Goal: Task Accomplishment & Management: Complete application form

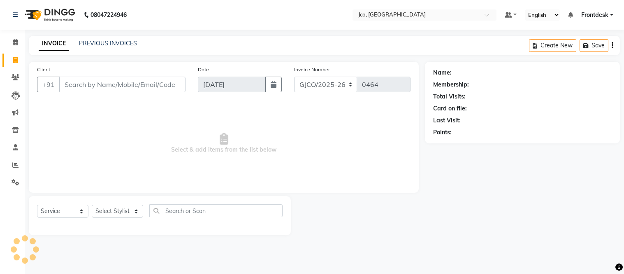
select select "service"
click at [126, 84] on input "Client" at bounding box center [122, 85] width 126 height 16
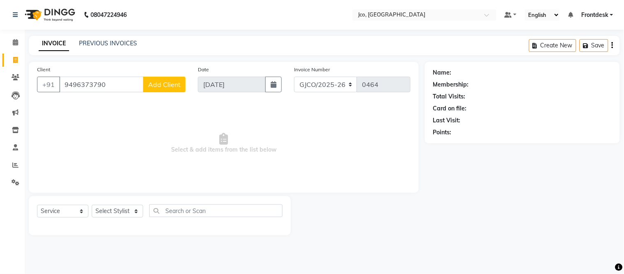
type input "9496373790"
click at [166, 85] on span "Add Client" at bounding box center [164, 84] width 33 height 8
select select "22"
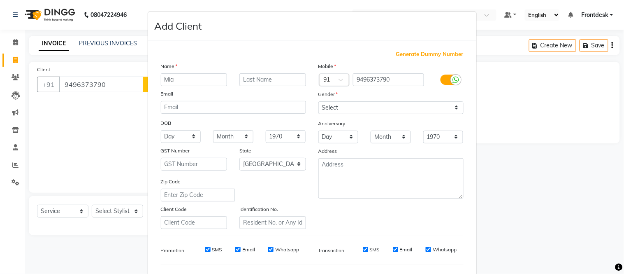
type input "Mia"
click at [260, 80] on input "text" at bounding box center [273, 79] width 67 height 13
type input "paun"
click at [372, 106] on select "Select Male Female Other Prefer Not To Say" at bounding box center [391, 107] width 145 height 13
select select "female"
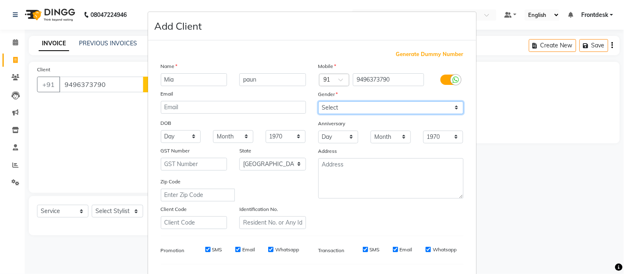
click at [319, 101] on select "Select Male Female Other Prefer Not To Say" at bounding box center [391, 107] width 145 height 13
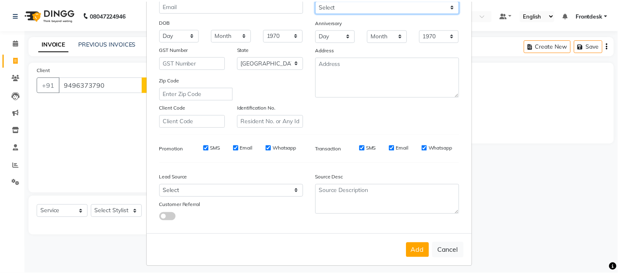
scroll to position [106, 0]
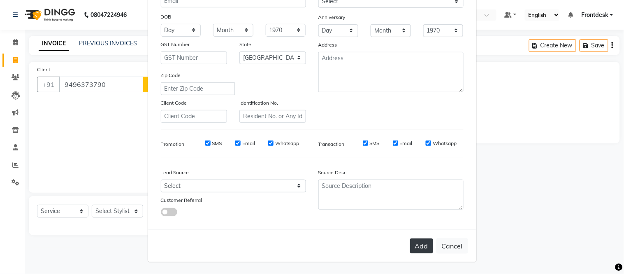
click at [418, 243] on button "Add" at bounding box center [421, 245] width 23 height 15
select select
select select "null"
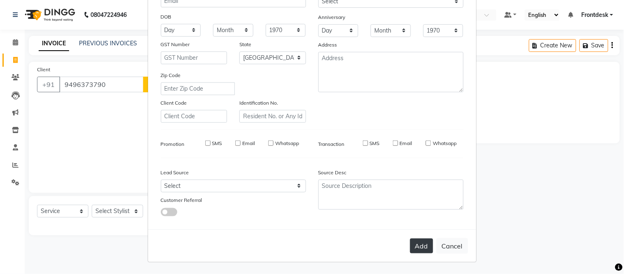
select select
checkbox input "false"
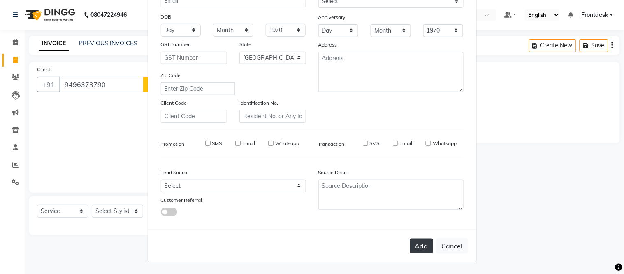
checkbox input "false"
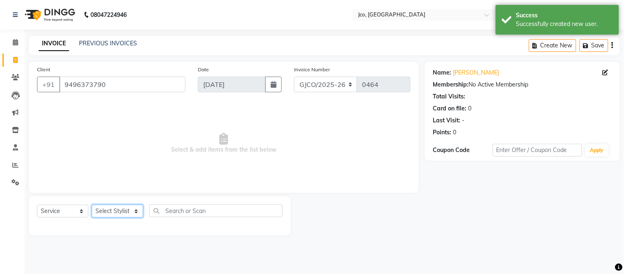
click at [115, 208] on select "Select Stylist [PERSON_NAME] [PERSON_NAME] [PERSON_NAME] Frontdesk Gopal Jouyi …" at bounding box center [117, 211] width 51 height 13
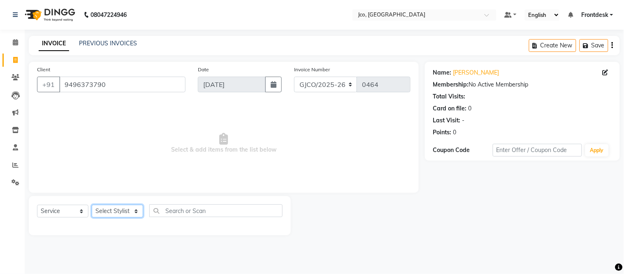
select select "88427"
click at [92, 205] on select "Select Stylist [PERSON_NAME] [PERSON_NAME] [PERSON_NAME] Frontdesk Gopal Jouyi …" at bounding box center [117, 211] width 51 height 13
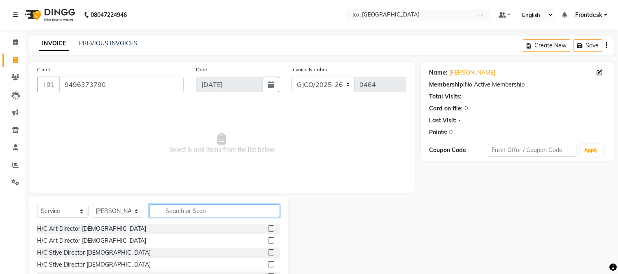
click at [202, 214] on input "text" at bounding box center [214, 210] width 130 height 13
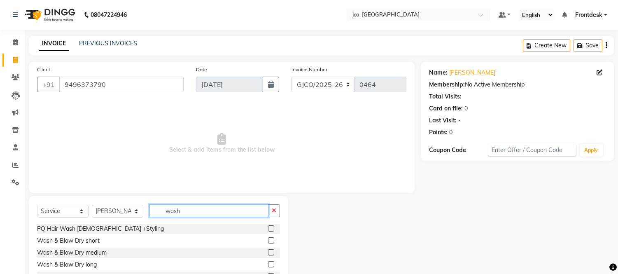
type input "wash"
click at [268, 240] on label at bounding box center [271, 240] width 6 height 6
click at [268, 240] on input "checkbox" at bounding box center [270, 240] width 5 height 5
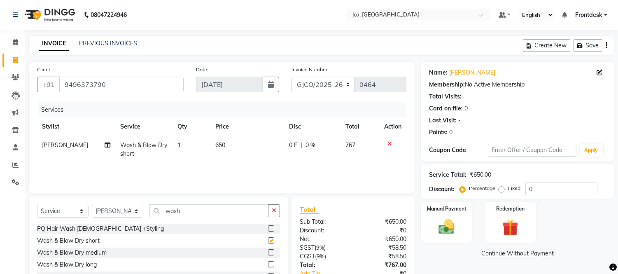
checkbox input "false"
click at [389, 142] on icon at bounding box center [389, 144] width 5 height 6
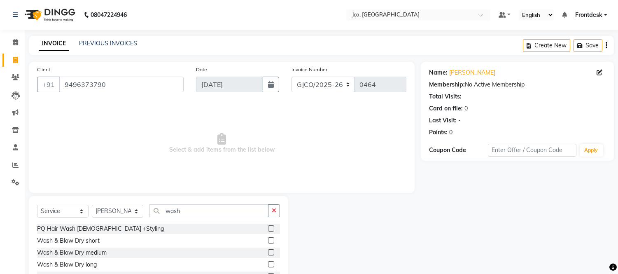
click at [268, 252] on label at bounding box center [271, 252] width 6 height 6
click at [268, 252] on input "checkbox" at bounding box center [270, 252] width 5 height 5
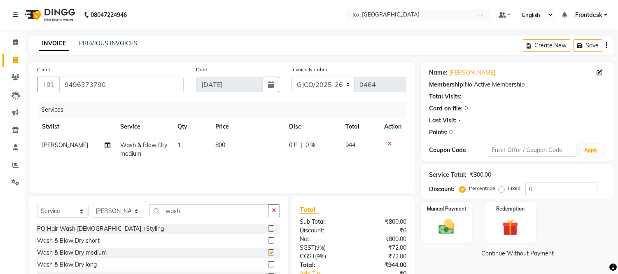
checkbox input "false"
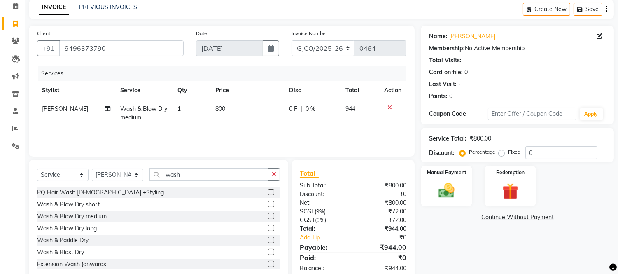
scroll to position [56, 0]
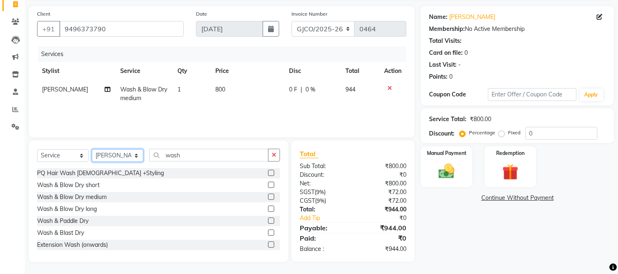
click at [110, 156] on select "Select Stylist [PERSON_NAME] [PERSON_NAME] [PERSON_NAME] Frontdesk Gopal Jouyi …" at bounding box center [117, 155] width 51 height 13
select select "85410"
click at [92, 149] on select "Select Stylist [PERSON_NAME] [PERSON_NAME] [PERSON_NAME] Frontdesk Gopal Jouyi …" at bounding box center [117, 155] width 51 height 13
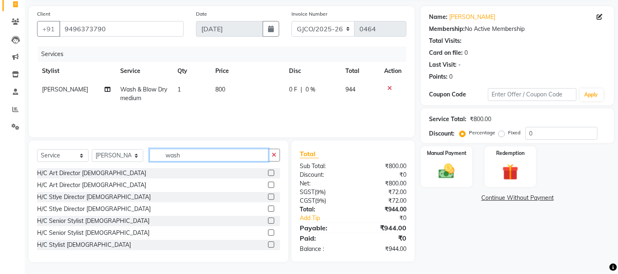
click at [199, 151] on input "wash" at bounding box center [208, 155] width 119 height 13
click at [274, 155] on icon "button" at bounding box center [274, 155] width 5 height 6
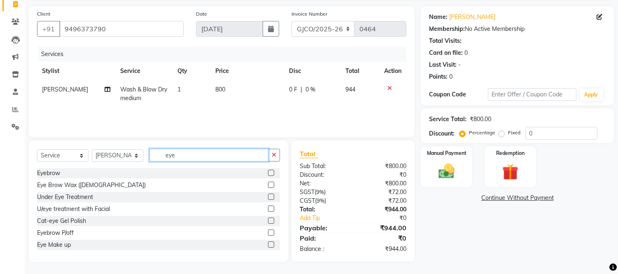
type input "eye"
click at [268, 174] on label at bounding box center [271, 173] width 6 height 6
click at [268, 174] on input "checkbox" at bounding box center [270, 172] width 5 height 5
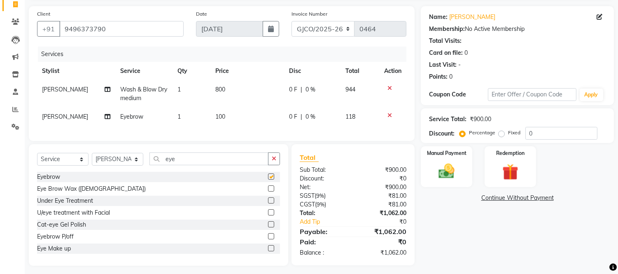
checkbox input "false"
click at [195, 163] on input "eye" at bounding box center [208, 158] width 119 height 13
click at [272, 161] on icon "button" at bounding box center [274, 159] width 5 height 6
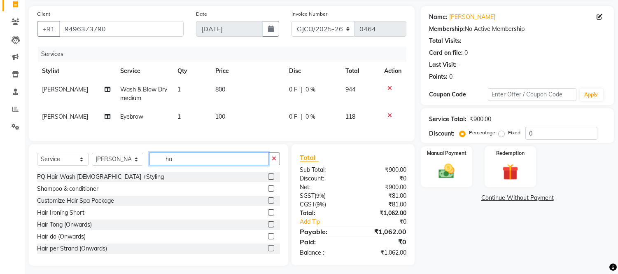
type input "h"
click at [219, 165] on input "wash" at bounding box center [208, 158] width 119 height 13
type input "wash"
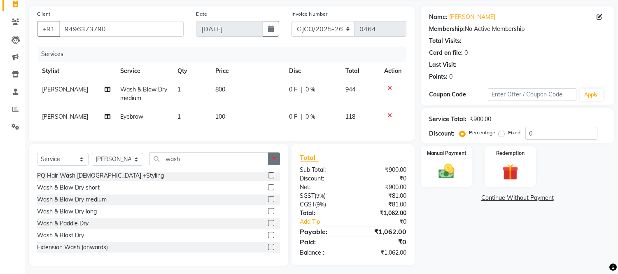
click at [274, 161] on icon "button" at bounding box center [274, 159] width 5 height 6
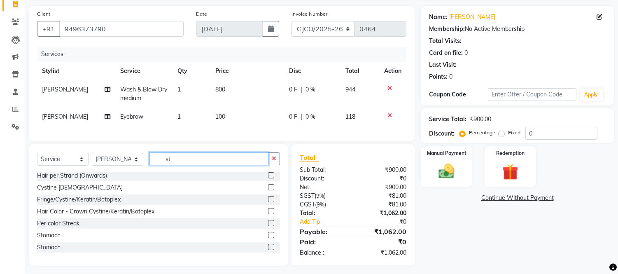
scroll to position [72, 0]
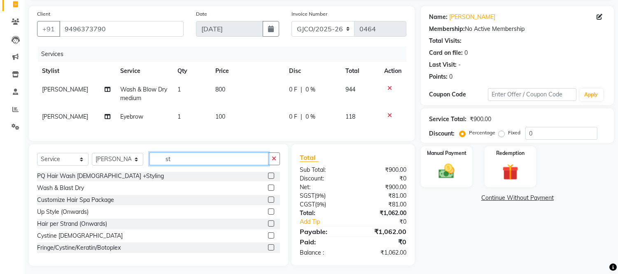
type input "st"
click at [268, 214] on label at bounding box center [271, 211] width 6 height 6
click at [268, 214] on input "checkbox" at bounding box center [270, 211] width 5 height 5
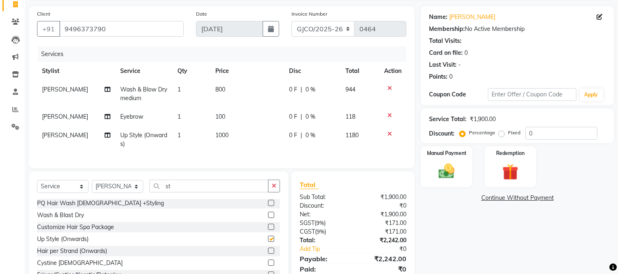
checkbox input "false"
click at [389, 133] on icon at bounding box center [389, 134] width 5 height 6
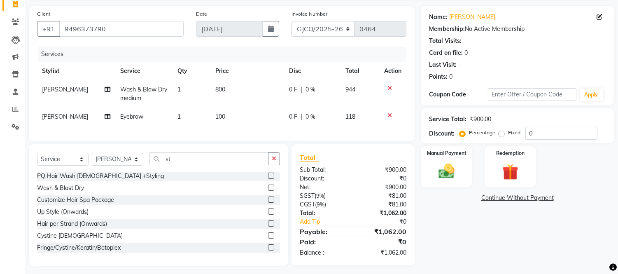
click at [221, 90] on span "800" at bounding box center [220, 89] width 10 height 7
select select "88427"
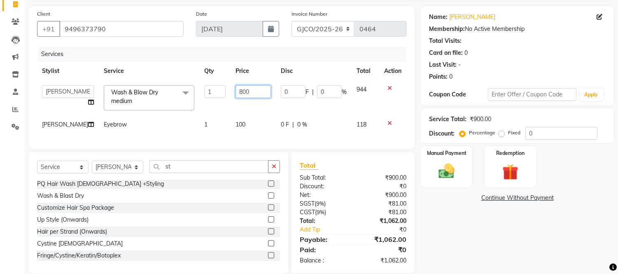
click at [254, 89] on input "800" at bounding box center [252, 91] width 35 height 13
type input "8"
type input "1000"
click at [502, 228] on div "Name: Mia Paun Membership: No Active Membership Total Visits: Card on file: 0 L…" at bounding box center [520, 139] width 199 height 267
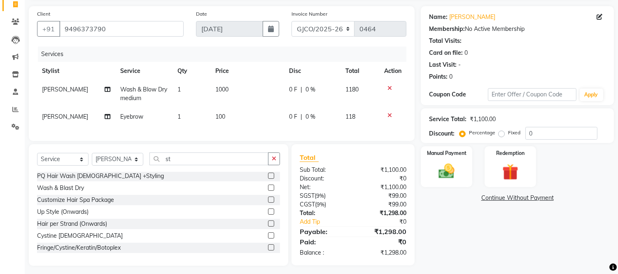
click at [484, 243] on div "Name: [PERSON_NAME] Membership: No Active Membership Total Visits: Card on file…" at bounding box center [520, 135] width 199 height 259
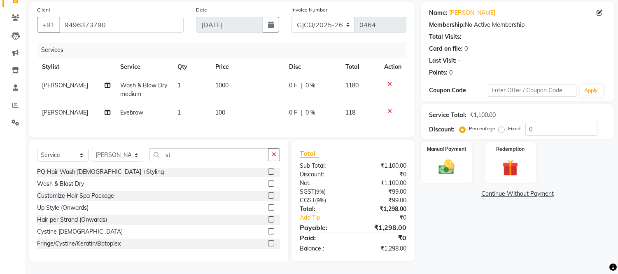
scroll to position [66, 0]
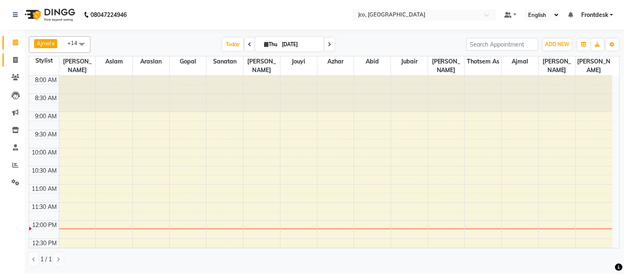
click at [15, 63] on icon at bounding box center [15, 60] width 5 height 6
select select "service"
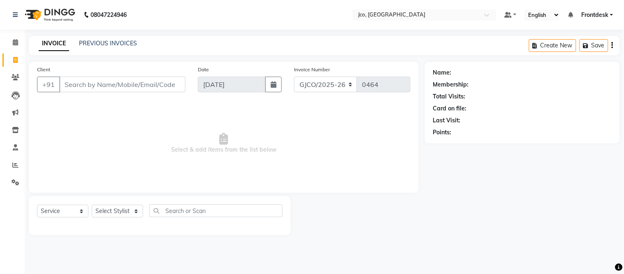
click at [118, 83] on input "Client" at bounding box center [122, 85] width 126 height 16
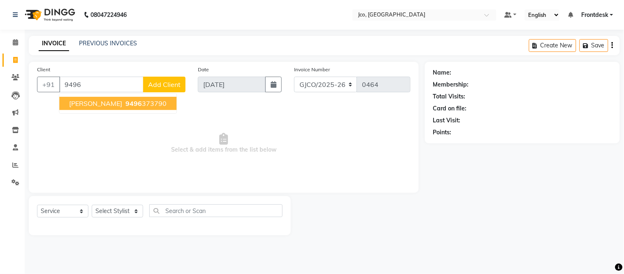
click at [126, 101] on span "9496" at bounding box center [134, 103] width 16 height 8
type input "9496373790"
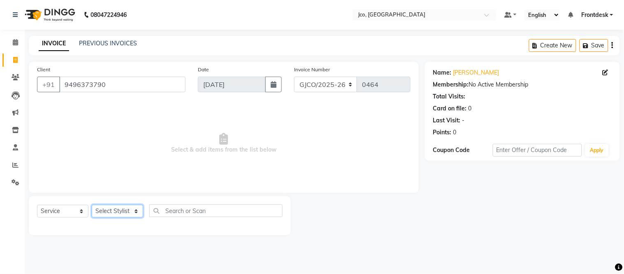
click at [121, 212] on select "Select Stylist [PERSON_NAME] [PERSON_NAME] [PERSON_NAME] Frontdesk Gopal Jouyi …" at bounding box center [117, 211] width 51 height 13
select select "88427"
click at [92, 205] on select "Select Stylist [PERSON_NAME] [PERSON_NAME] [PERSON_NAME] Frontdesk Gopal Jouyi …" at bounding box center [117, 211] width 51 height 13
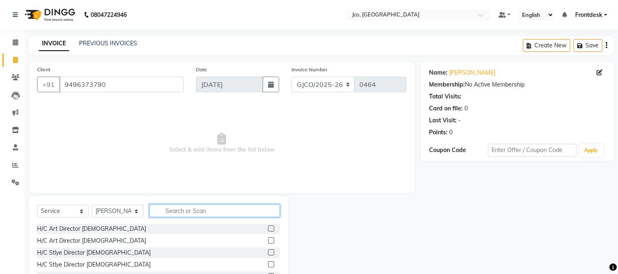
click at [181, 210] on input "text" at bounding box center [214, 210] width 130 height 13
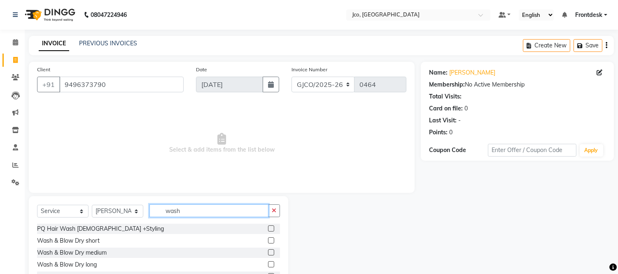
scroll to position [1, 0]
type input "wash"
click at [268, 251] on label at bounding box center [271, 251] width 6 height 6
click at [268, 251] on input "checkbox" at bounding box center [270, 251] width 5 height 5
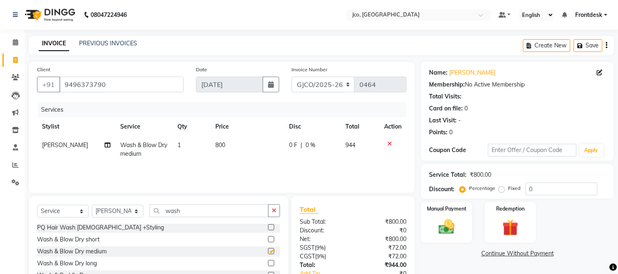
checkbox input "false"
click at [221, 142] on span "800" at bounding box center [220, 144] width 10 height 7
select select "88427"
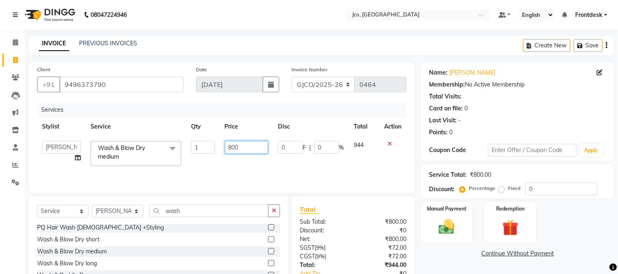
click at [236, 146] on input "800" at bounding box center [246, 147] width 43 height 13
click at [245, 147] on input "800" at bounding box center [246, 147] width 43 height 13
type input "8"
type input "1200"
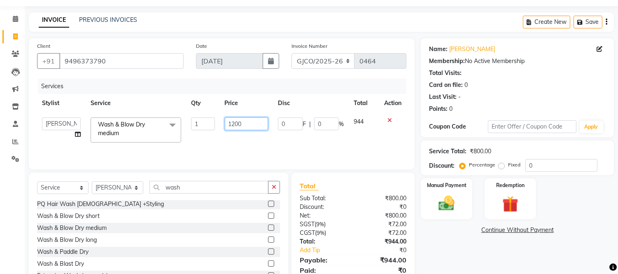
scroll to position [56, 0]
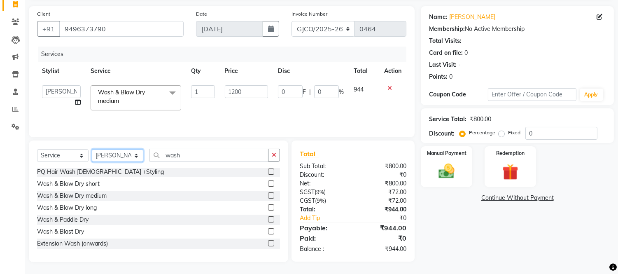
click at [120, 157] on select "Select Stylist [PERSON_NAME] [PERSON_NAME] [PERSON_NAME] Frontdesk Gopal Jouyi …" at bounding box center [117, 155] width 51 height 13
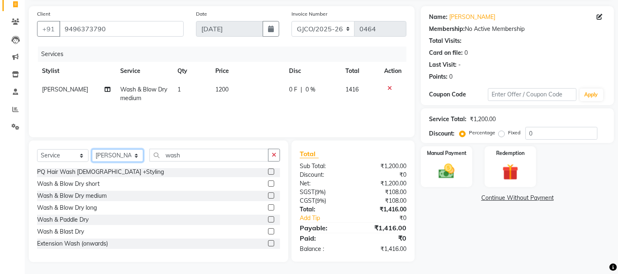
select select "85410"
click at [92, 149] on select "Select Stylist [PERSON_NAME] [PERSON_NAME] [PERSON_NAME] Frontdesk Gopal Jouyi …" at bounding box center [117, 155] width 51 height 13
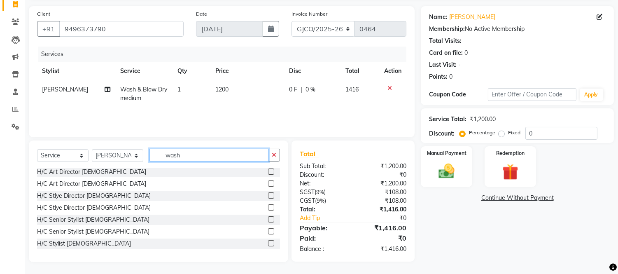
click at [192, 155] on input "wash" at bounding box center [208, 155] width 119 height 13
click at [274, 155] on icon "button" at bounding box center [274, 155] width 5 height 6
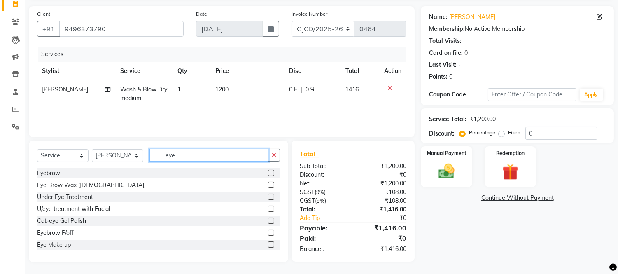
type input "eye"
click at [268, 172] on label at bounding box center [271, 173] width 6 height 6
click at [268, 172] on input "checkbox" at bounding box center [270, 172] width 5 height 5
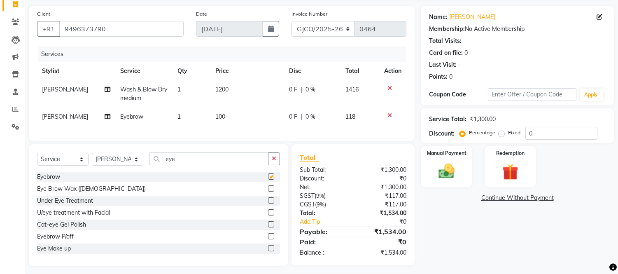
checkbox input "false"
click at [212, 93] on td "1200" at bounding box center [247, 93] width 74 height 27
select select "88427"
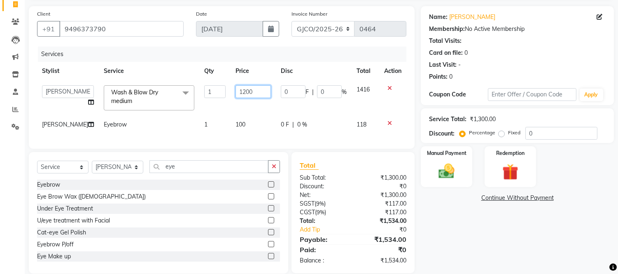
click at [244, 91] on input "1200" at bounding box center [252, 91] width 35 height 13
type input "1000"
click at [500, 237] on div "Name: [PERSON_NAME] Membership: No Active Membership Total Visits: Card on file…" at bounding box center [520, 139] width 199 height 267
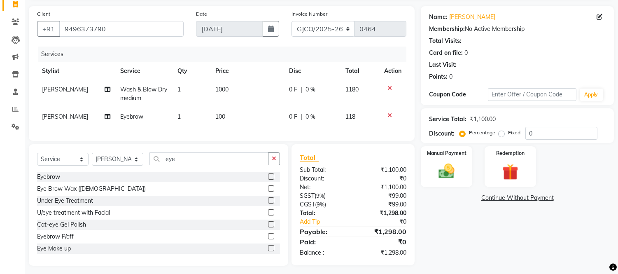
click at [216, 95] on td "1000" at bounding box center [247, 93] width 74 height 27
select select "88427"
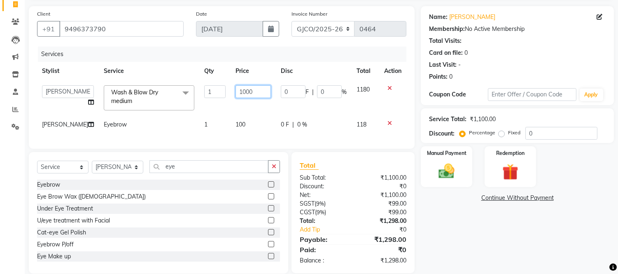
click at [246, 88] on input "1000" at bounding box center [252, 91] width 35 height 13
type input "1"
type input "800"
click at [475, 230] on div "Name: [PERSON_NAME] Membership: No Active Membership Total Visits: Card on file…" at bounding box center [520, 139] width 199 height 267
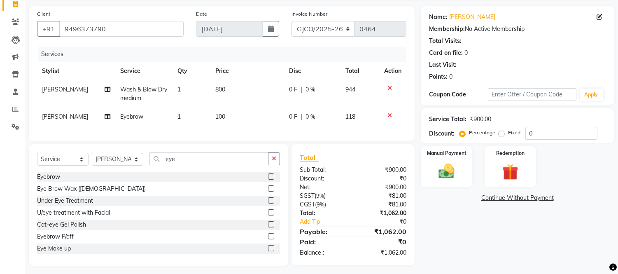
click at [389, 114] on icon at bounding box center [389, 115] width 5 height 6
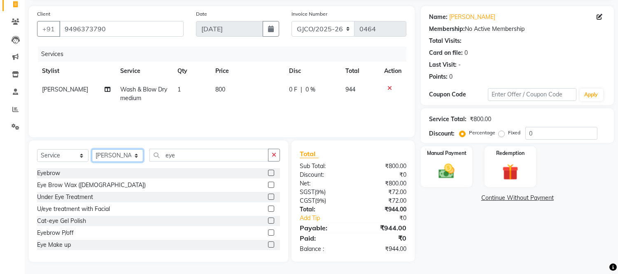
click at [115, 156] on select "Select Stylist [PERSON_NAME] [PERSON_NAME] [PERSON_NAME] Frontdesk Gopal Jouyi …" at bounding box center [117, 155] width 51 height 13
select select "88128"
click at [92, 149] on select "Select Stylist [PERSON_NAME] [PERSON_NAME] [PERSON_NAME] Frontdesk Gopal Jouyi …" at bounding box center [117, 155] width 51 height 13
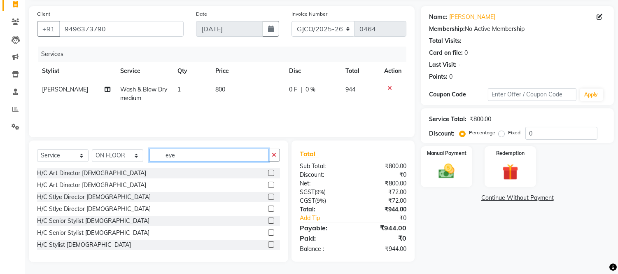
click at [220, 154] on input "eye" at bounding box center [208, 155] width 119 height 13
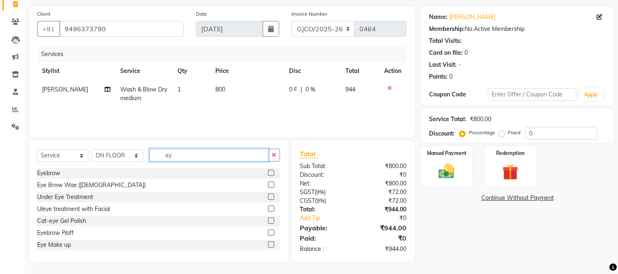
type input "e"
type input "eye"
click at [268, 173] on label at bounding box center [271, 173] width 6 height 6
click at [268, 173] on input "checkbox" at bounding box center [270, 172] width 5 height 5
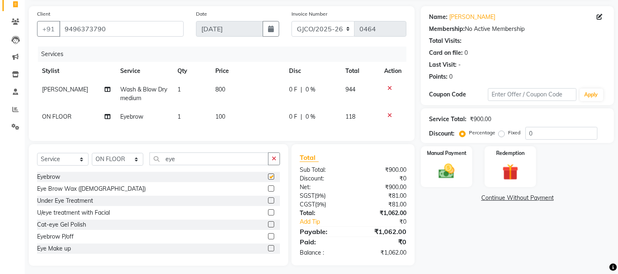
checkbox input "false"
click at [442, 167] on img at bounding box center [446, 171] width 27 height 19
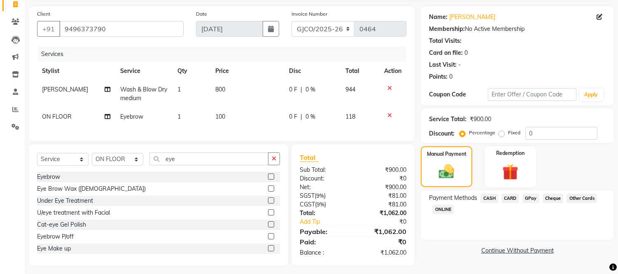
click at [530, 198] on span "GPay" at bounding box center [530, 197] width 17 height 9
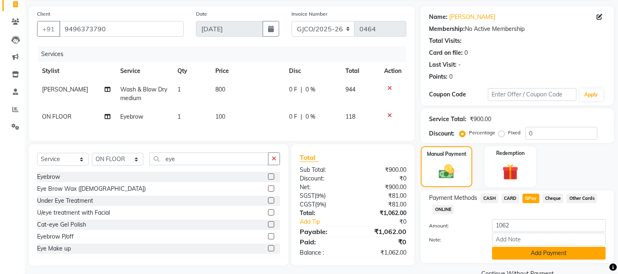
click at [549, 249] on button "Add Payment" at bounding box center [549, 252] width 114 height 13
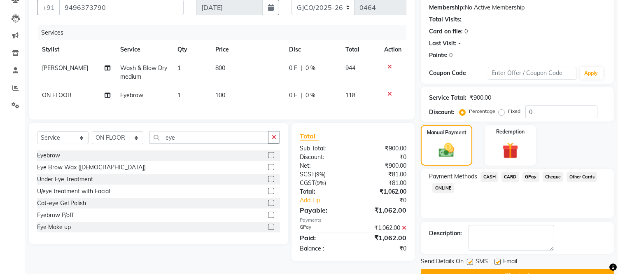
scroll to position [96, 0]
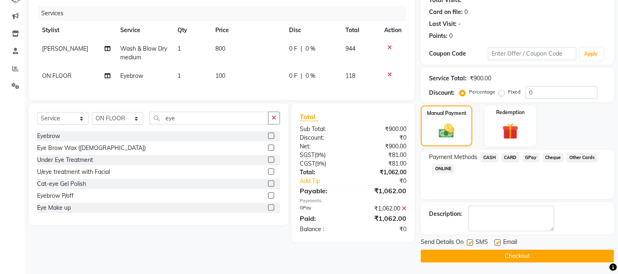
click at [524, 256] on button "Checkout" at bounding box center [517, 255] width 193 height 13
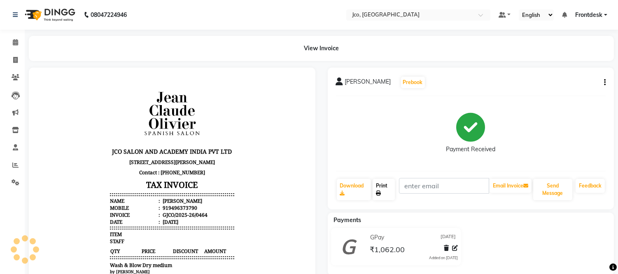
click at [383, 190] on link "Print" at bounding box center [383, 189] width 22 height 21
